Goal: Task Accomplishment & Management: Use online tool/utility

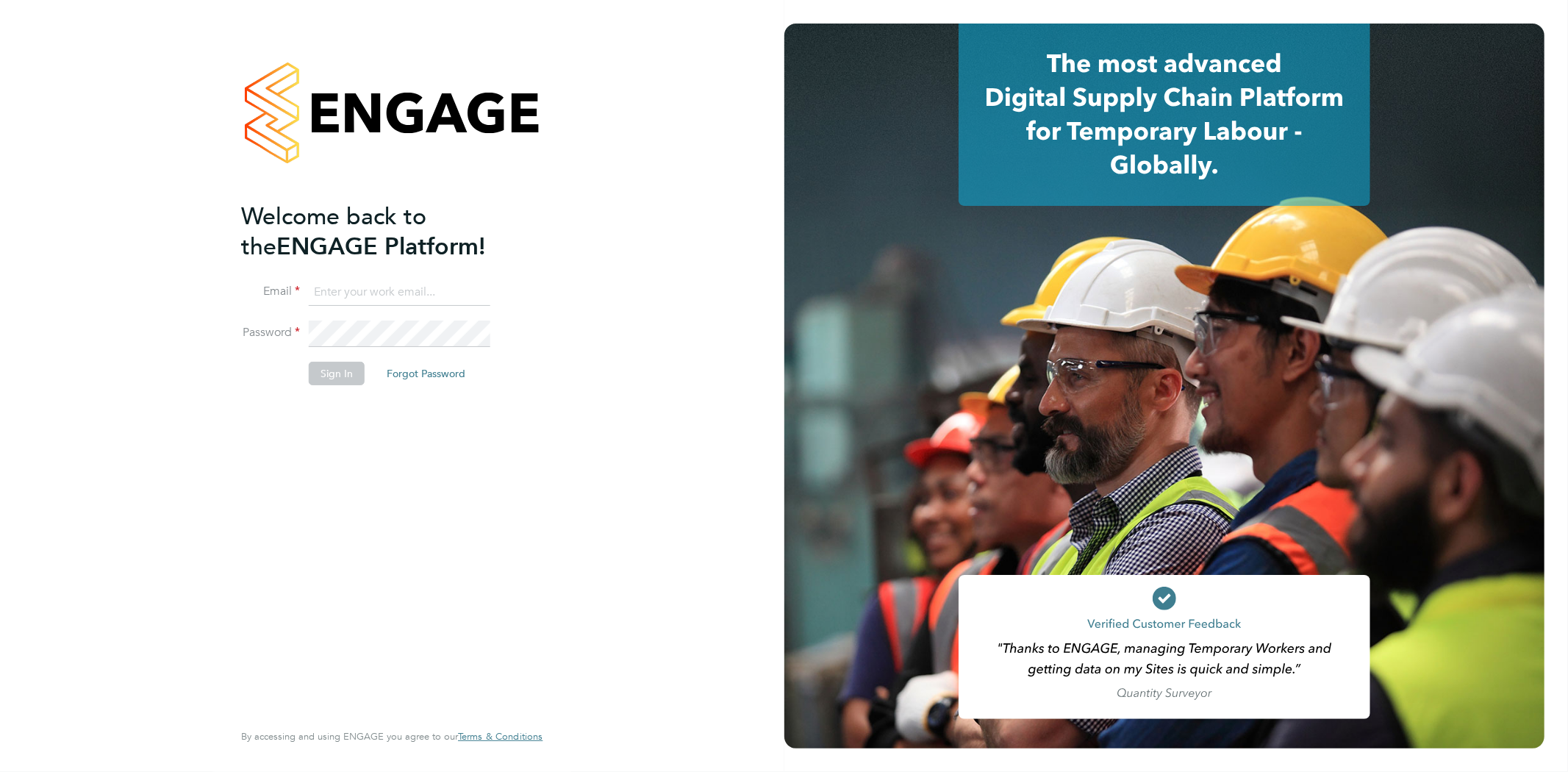
type input "Jay.scull@bluearrow.co.uk"
click at [337, 378] on button "Sign In" at bounding box center [337, 374] width 56 height 24
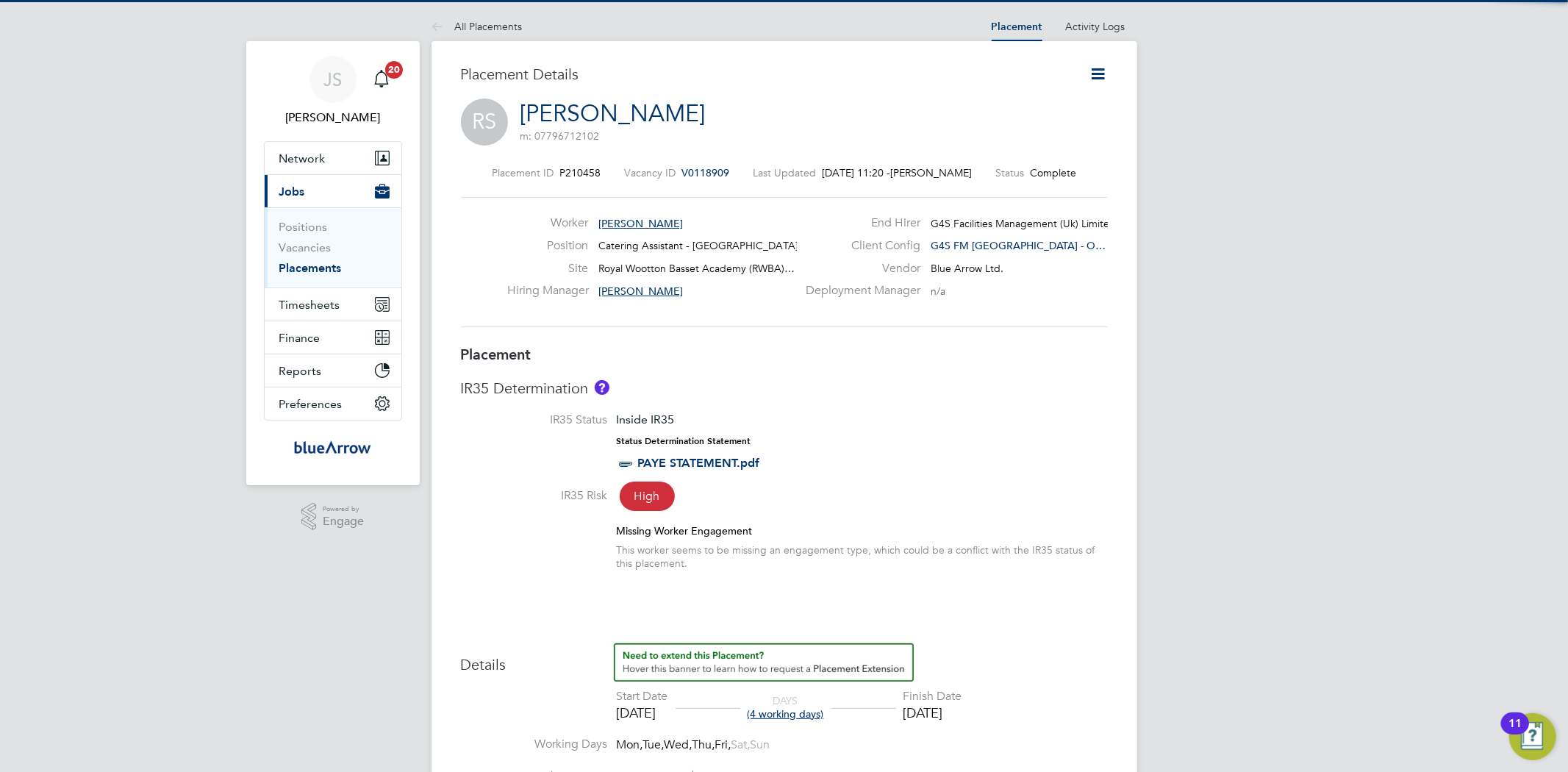
click at [303, 194] on span "Jobs" at bounding box center [292, 191] width 26 height 14
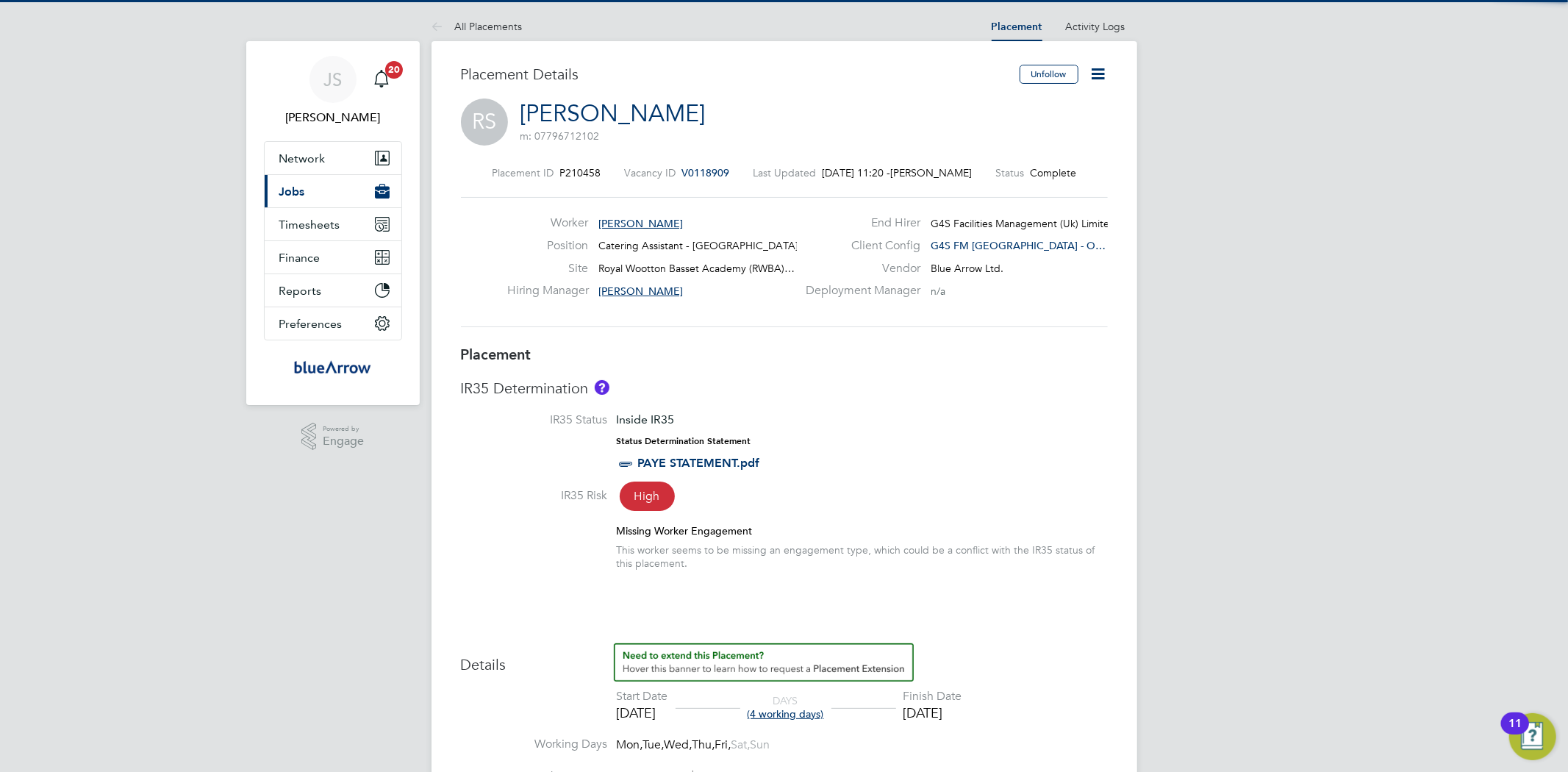
click at [297, 184] on span "Jobs" at bounding box center [292, 191] width 26 height 14
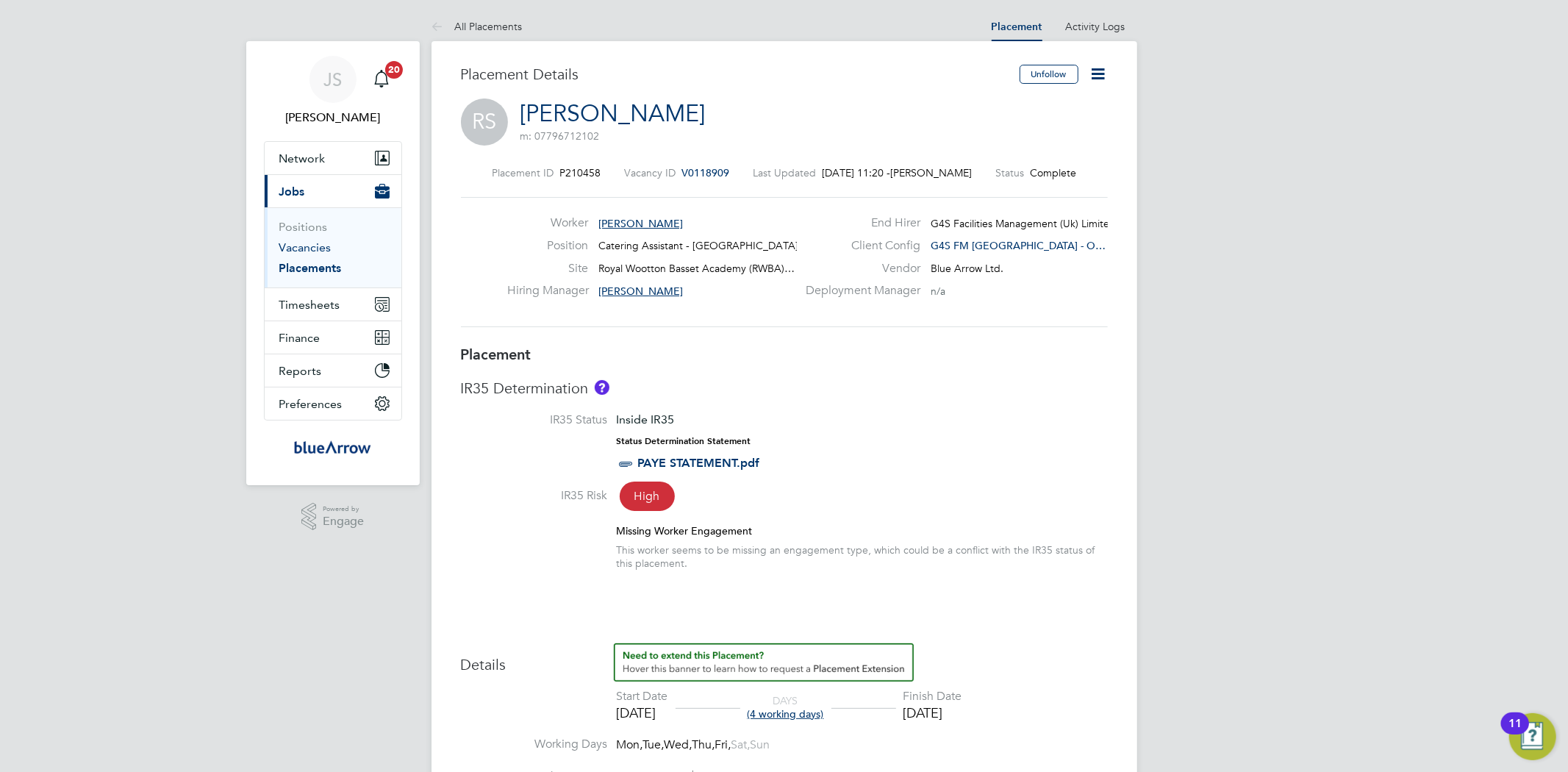
click at [304, 250] on link "Vacancies" at bounding box center [305, 248] width 53 height 14
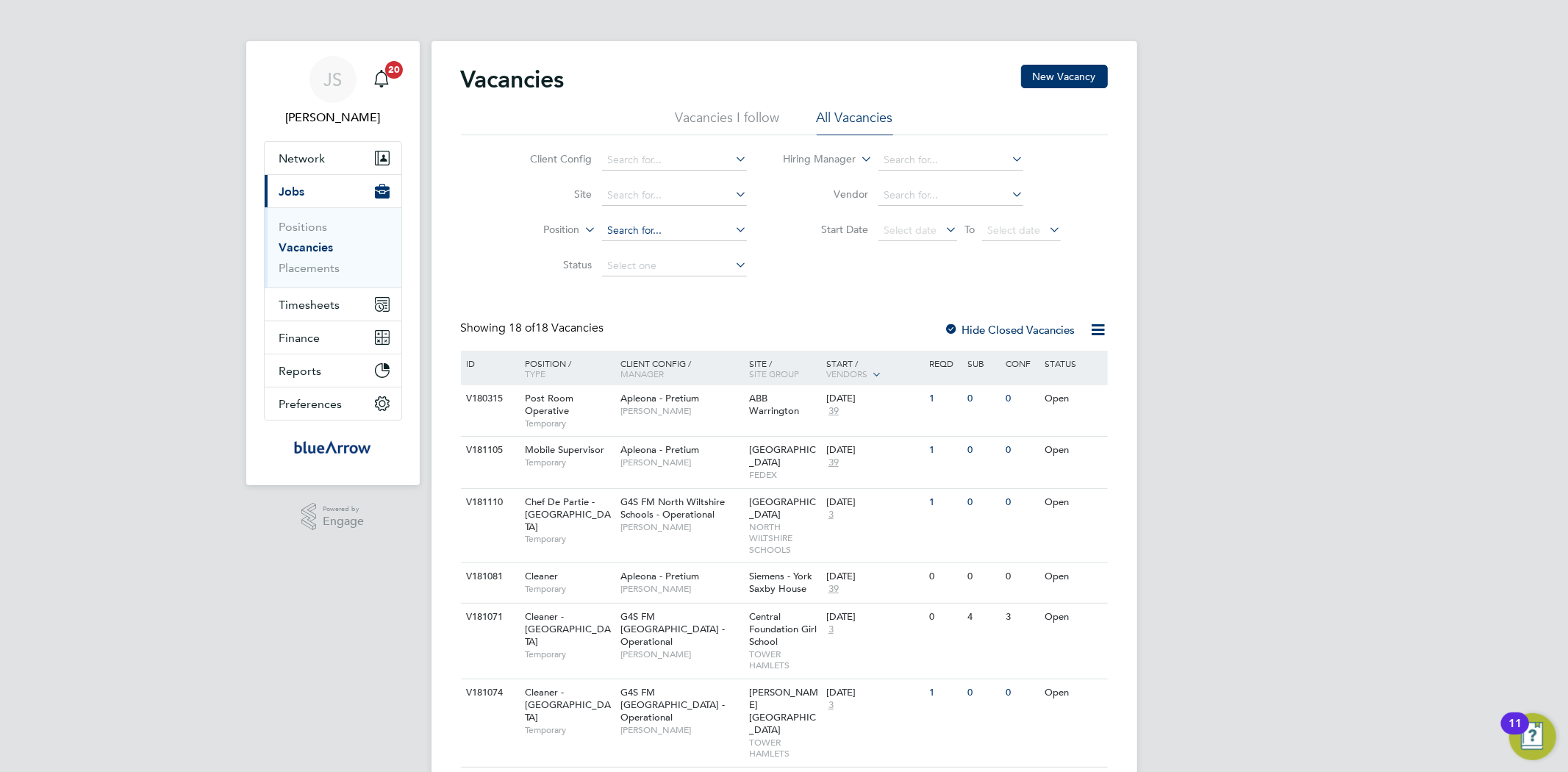
click at [672, 225] on input at bounding box center [675, 231] width 145 height 21
click at [647, 203] on input at bounding box center [675, 195] width 145 height 21
type input "p"
click at [654, 218] on li "Abbey field School" at bounding box center [679, 216] width 156 height 20
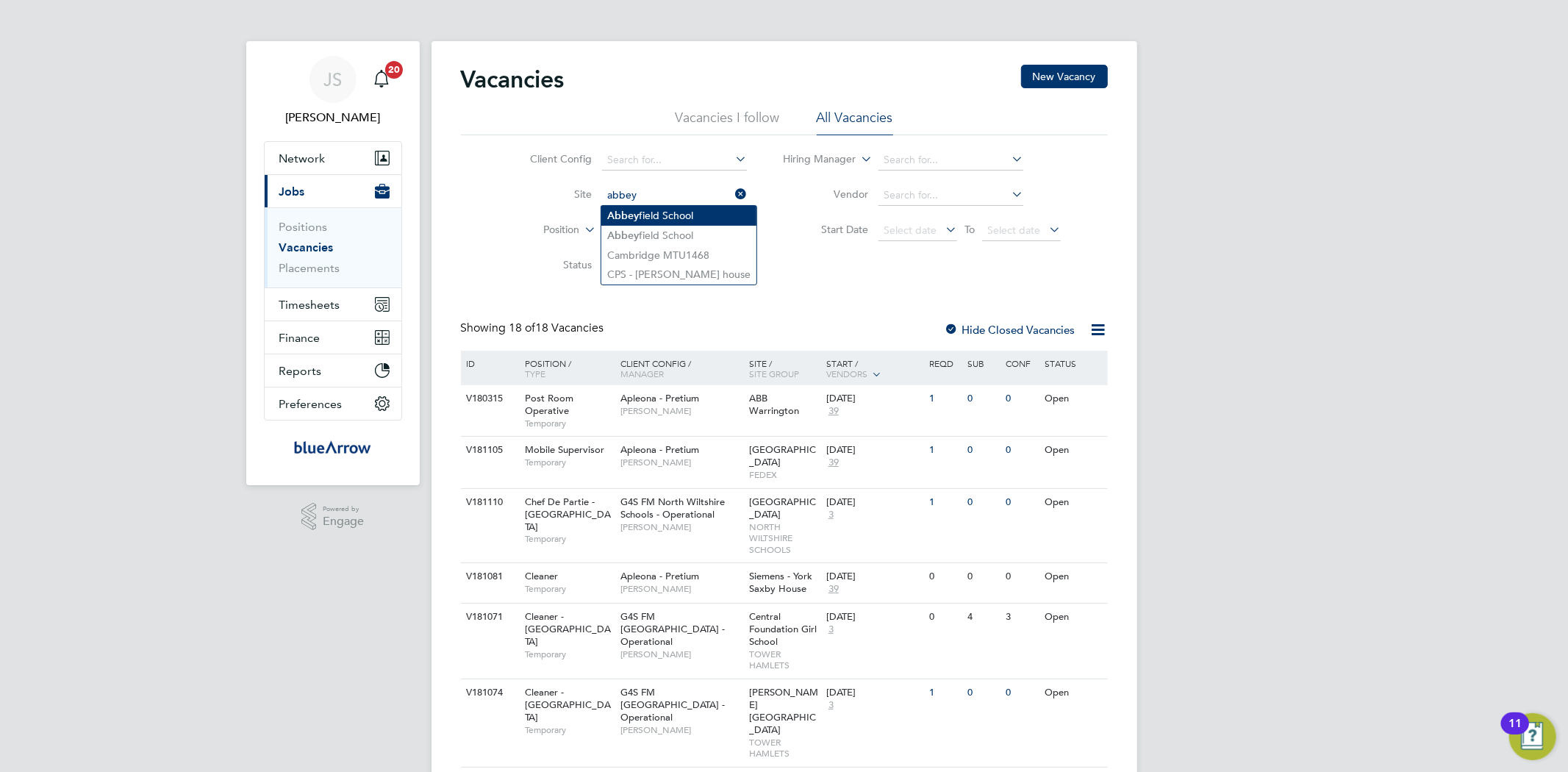
type input "[GEOGRAPHIC_DATA]"
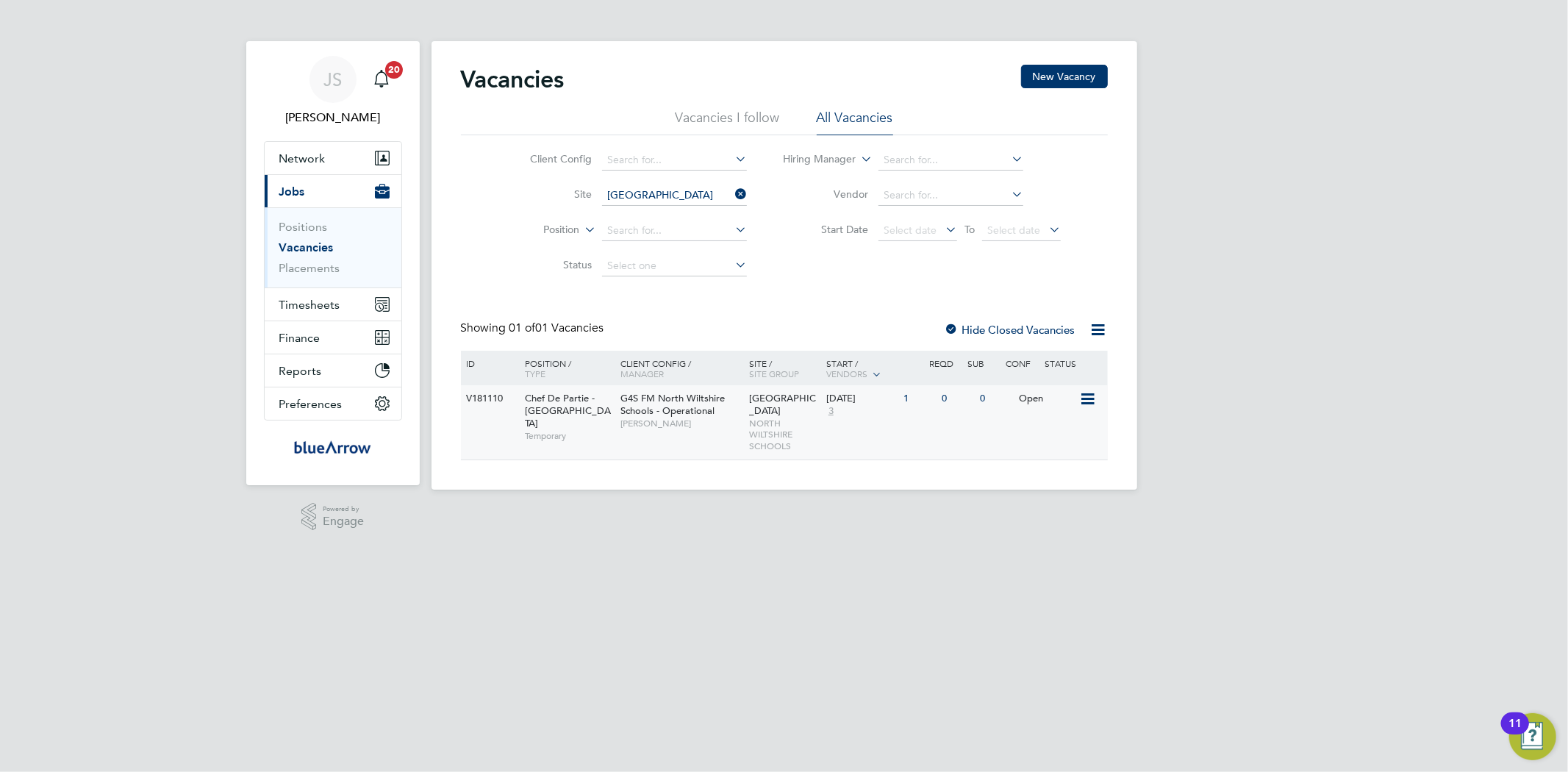
click at [555, 414] on span "Chef De Partie - North Wiltshire Schools" at bounding box center [568, 410] width 86 height 38
